Goal: Check status: Check status

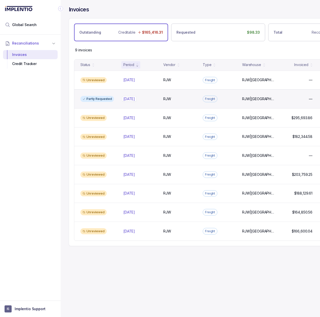
click at [128, 98] on p "Aug 2025" at bounding box center [129, 99] width 14 height 6
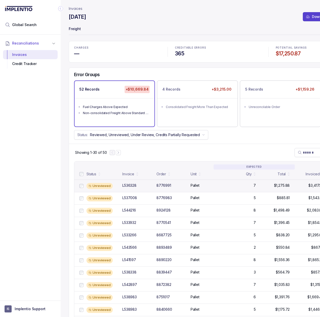
click at [132, 184] on div "L536328" at bounding box center [129, 185] width 14 height 5
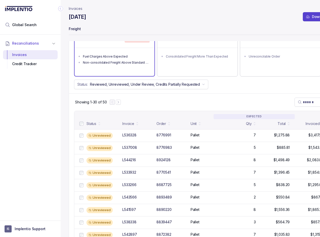
scroll to position [126, 0]
